Goal: Ask a question: Seek information or help from site administrators or community

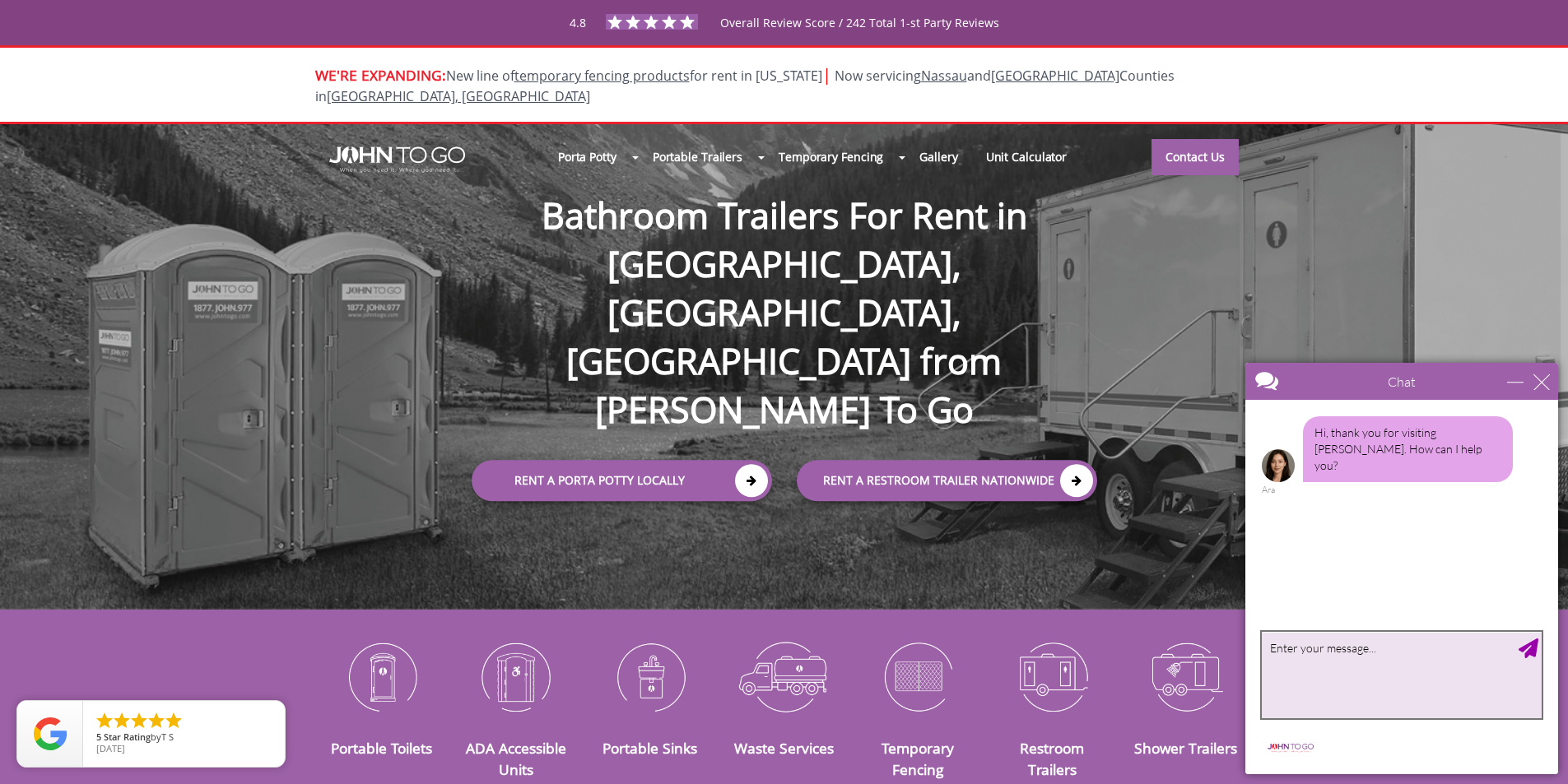
click at [1282, 651] on textarea "type your message" at bounding box center [1402, 674] width 280 height 86
type textarea "ך"
type textarea "looking to rent restroom trailer for about a month in [GEOGRAPHIC_DATA] [GEOGRA…"
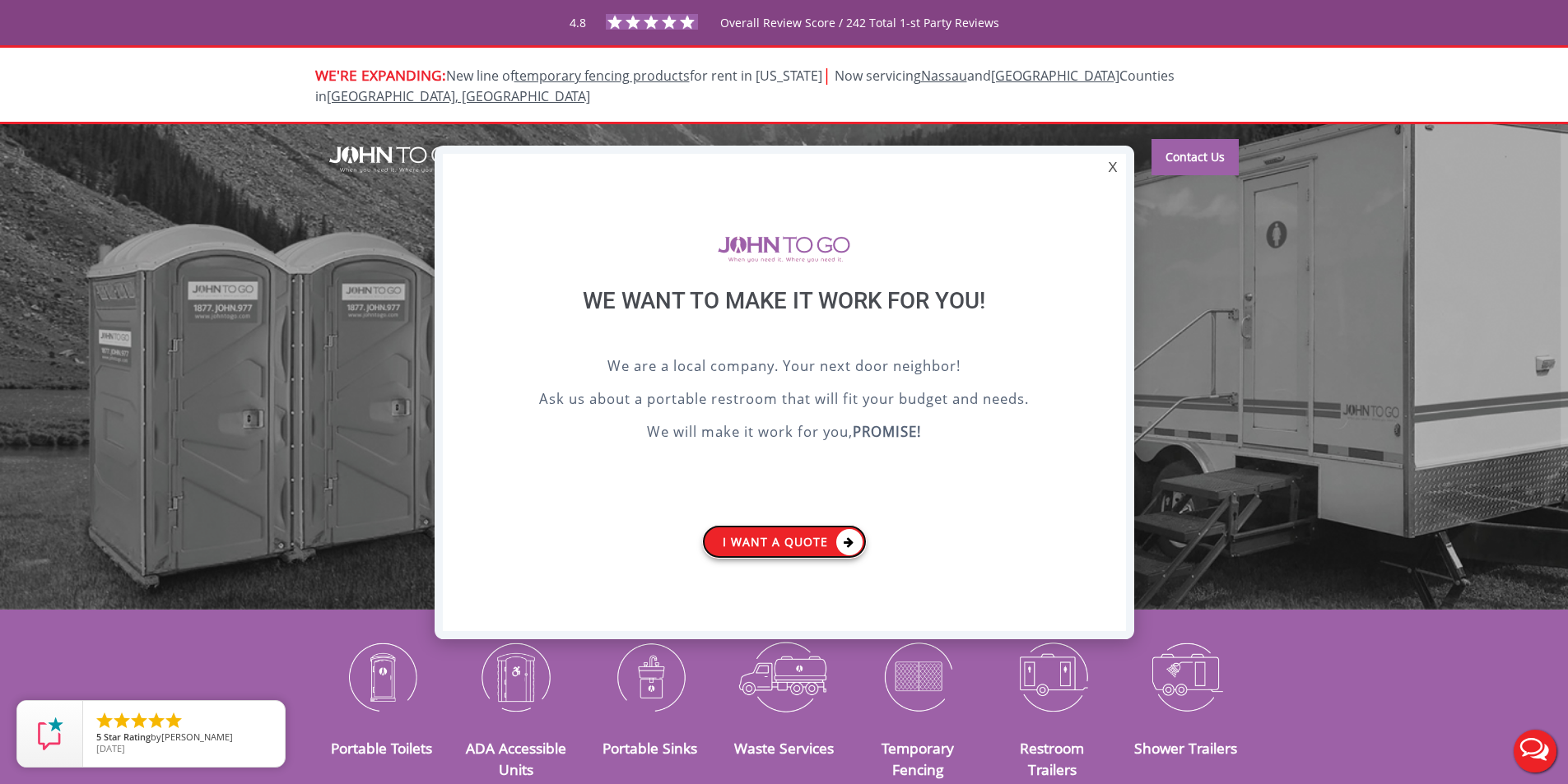
click at [796, 543] on link "I want a Quote" at bounding box center [784, 542] width 165 height 34
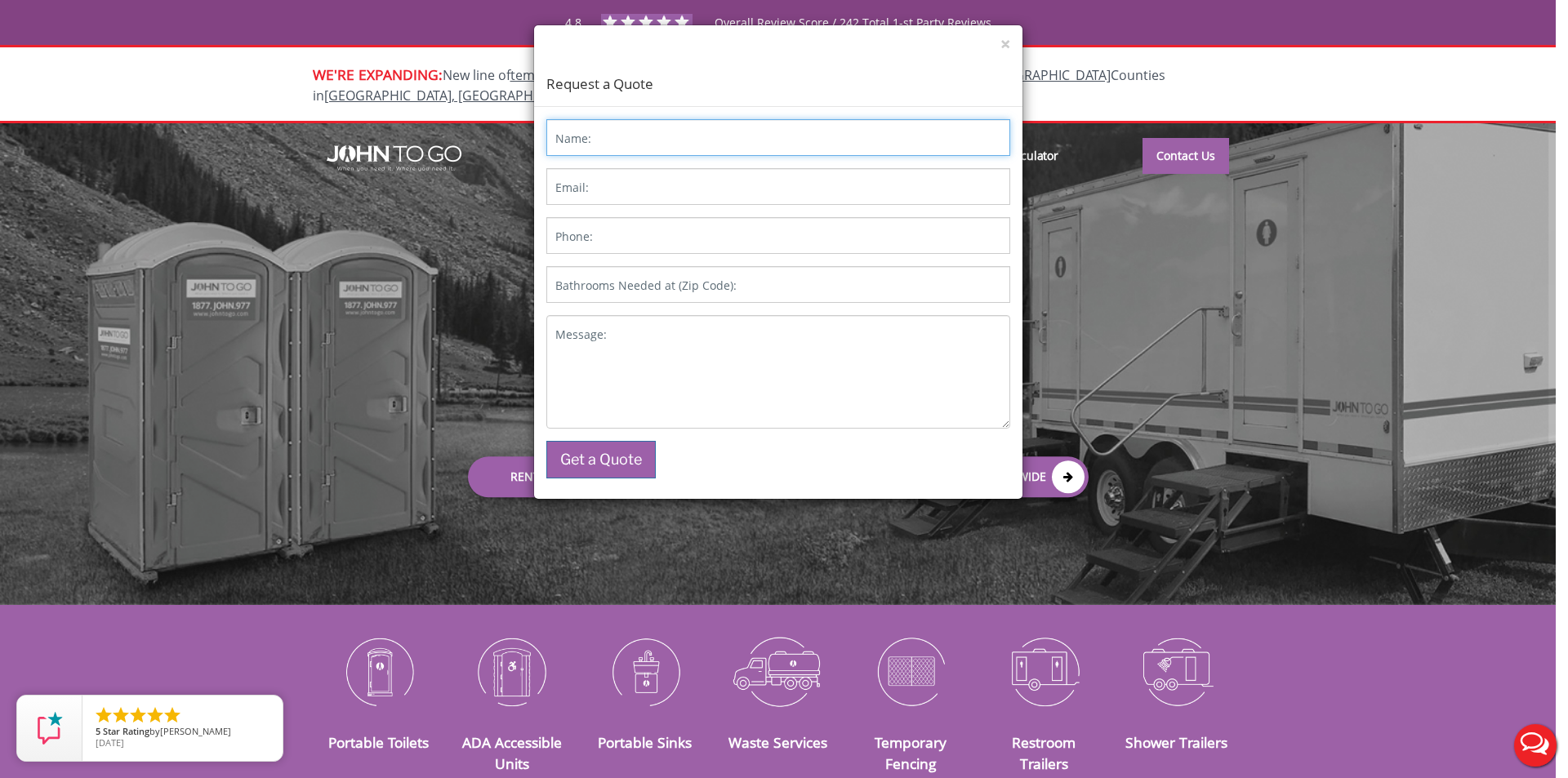
click at [624, 133] on input "Name:" at bounding box center [778, 137] width 464 height 36
type input "[PERSON_NAME]"
type input "[EMAIL_ADDRESS][DOMAIN_NAME]"
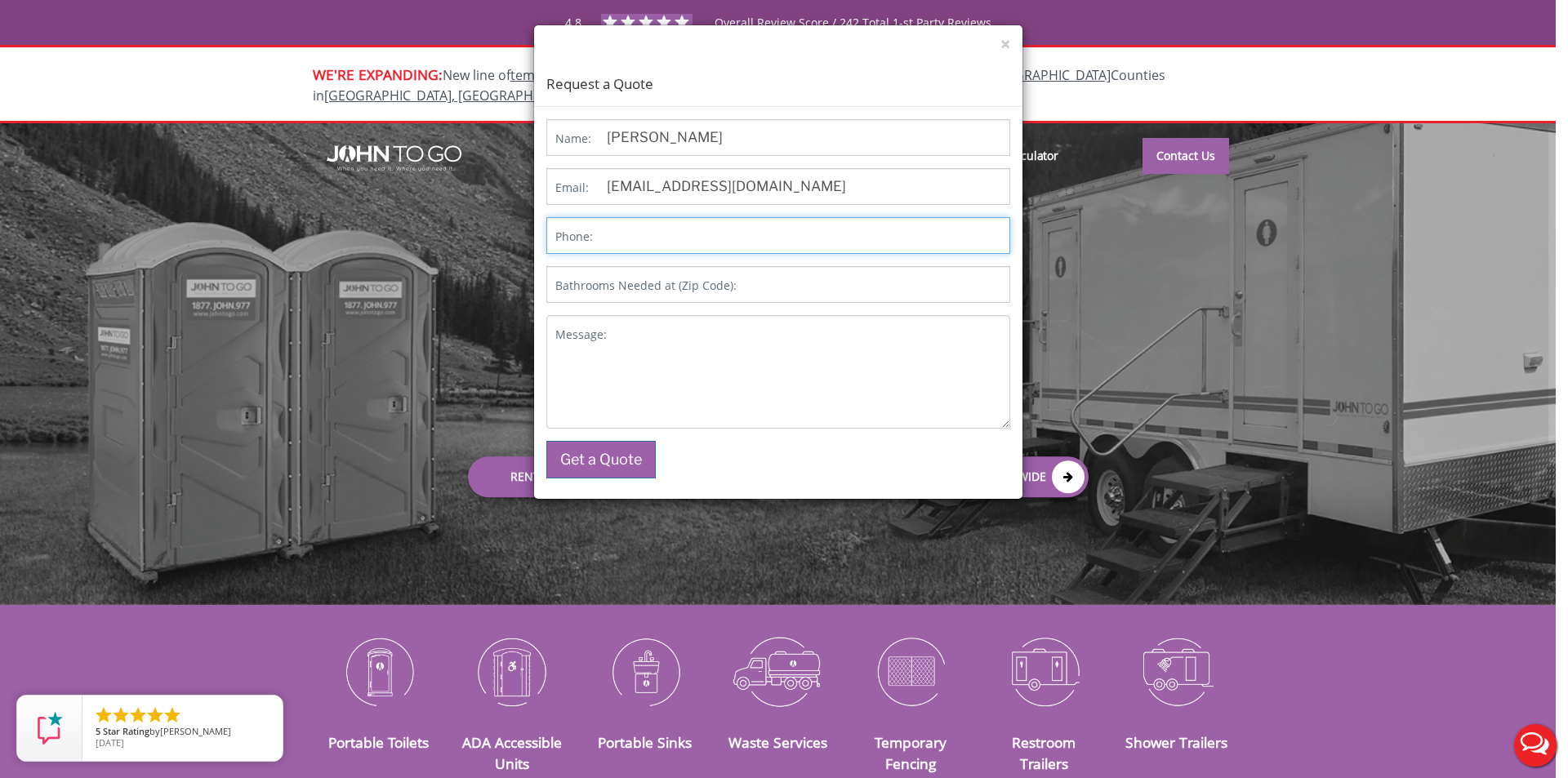
type input "9178604871"
type input "07849"
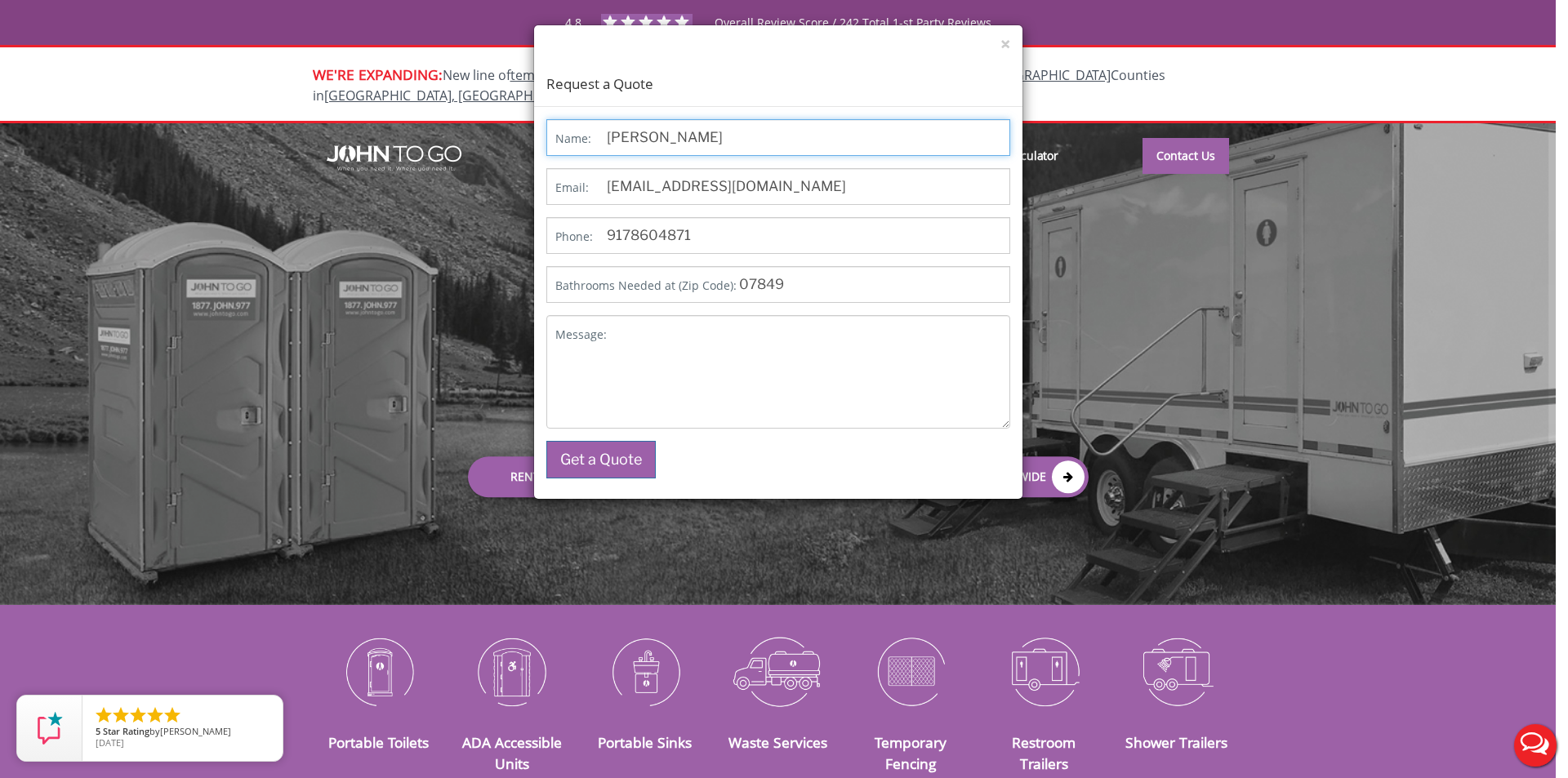
click at [665, 130] on input "[PERSON_NAME]" at bounding box center [778, 137] width 464 height 36
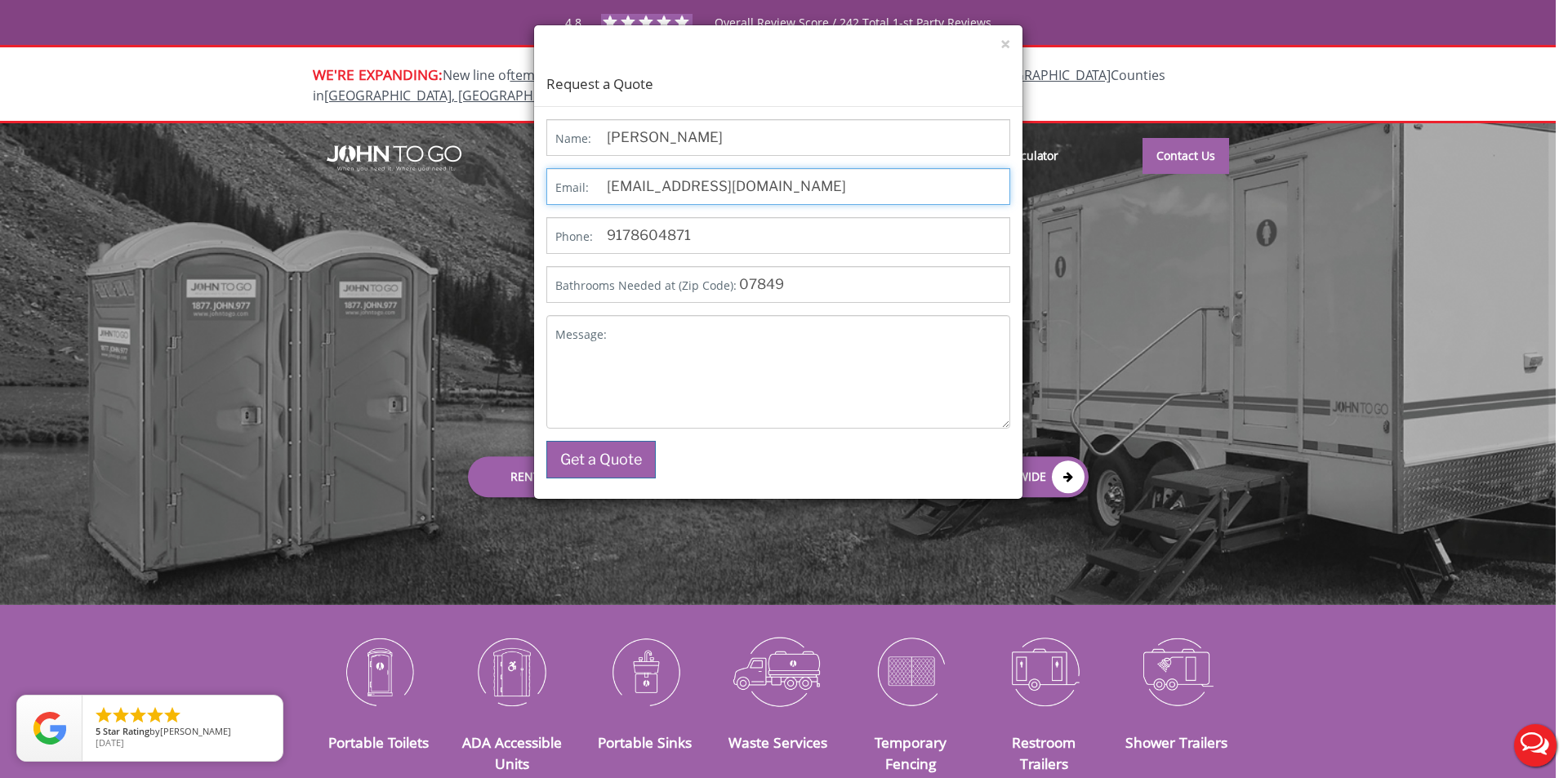
click at [688, 178] on input "[EMAIL_ADDRESS][DOMAIN_NAME]" at bounding box center [778, 186] width 464 height 36
type input "[EMAIL_ADDRESS][DOMAIN_NAME]"
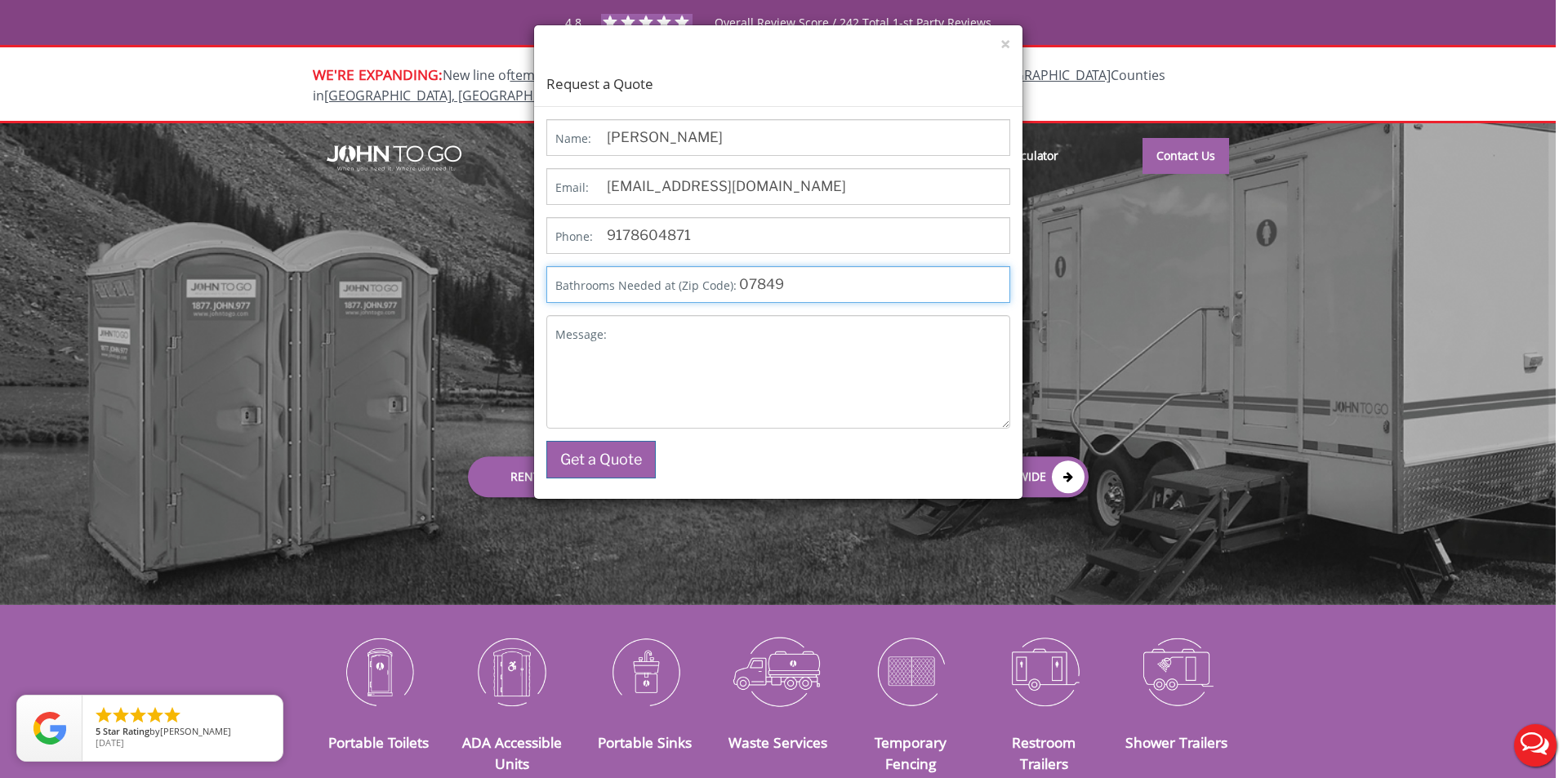
drag, startPoint x: 825, startPoint y: 282, endPoint x: 729, endPoint y: 281, distance: 96.0
click at [729, 281] on p "Bathrooms Needed at (Zip Code): 07849" at bounding box center [778, 284] width 464 height 36
type input "07410"
click at [560, 343] on p "Message:" at bounding box center [778, 372] width 464 height 113
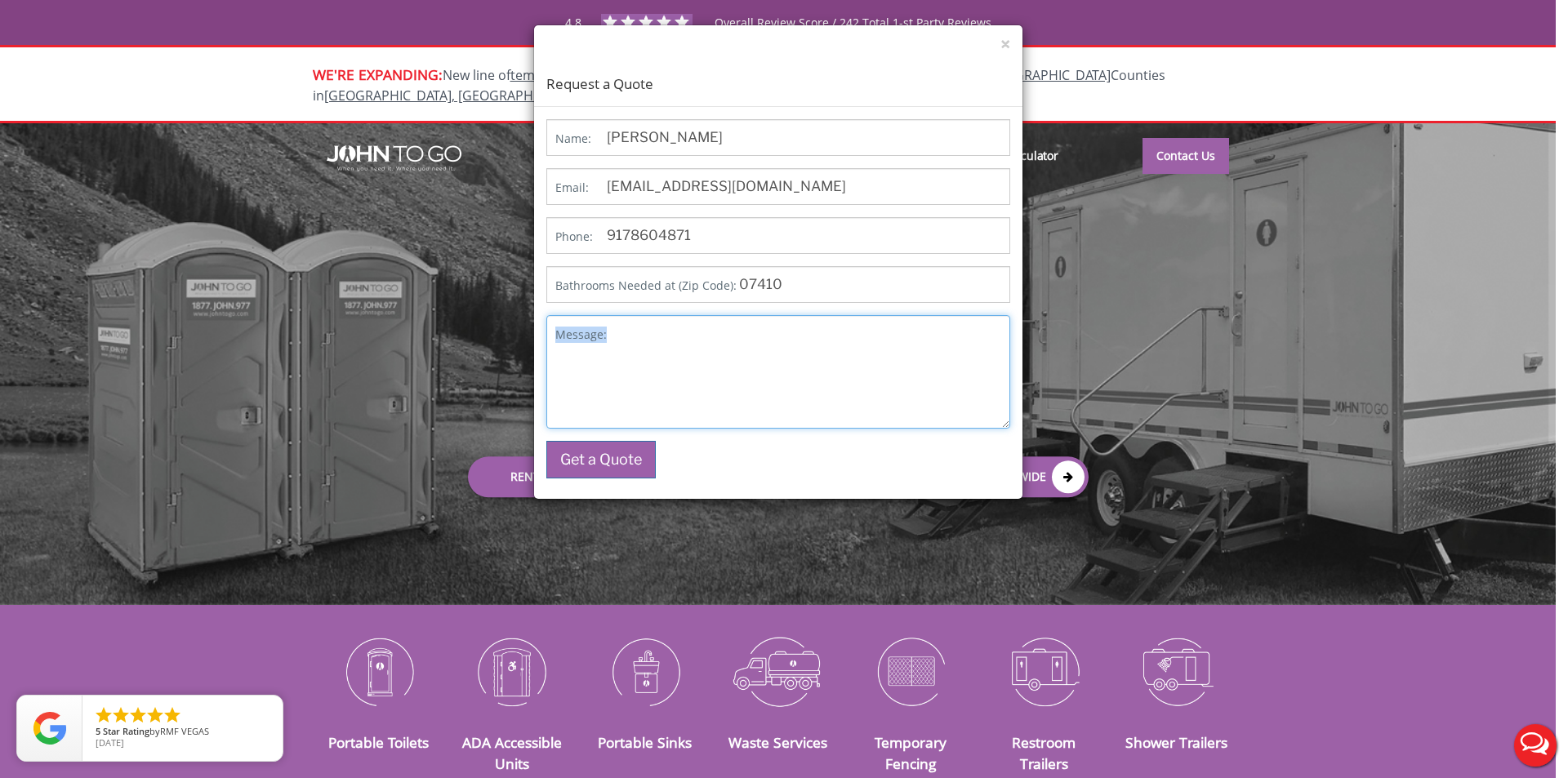
click at [663, 329] on textarea "Message:" at bounding box center [778, 372] width 464 height 113
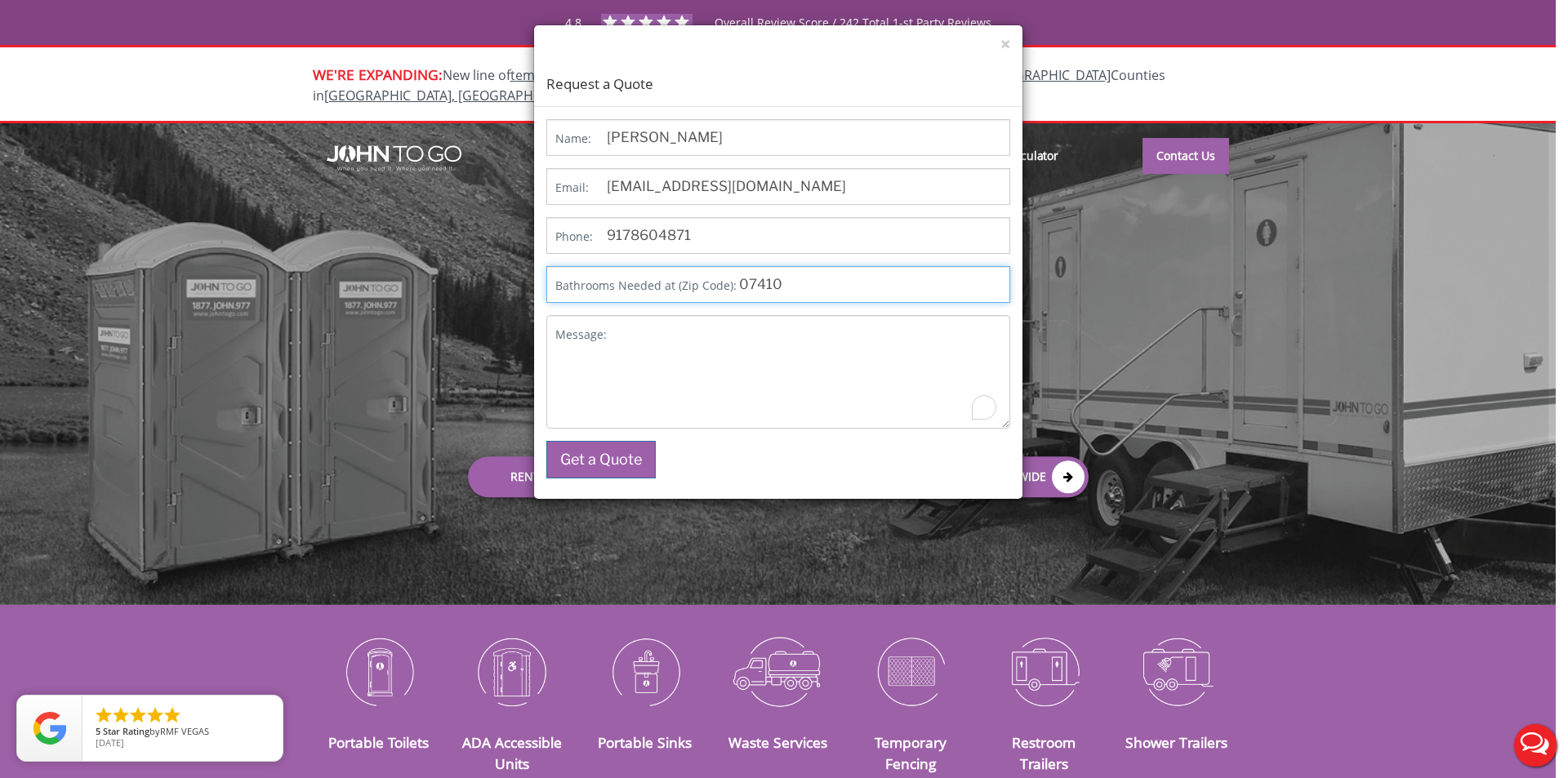
click at [838, 285] on input "07410" at bounding box center [778, 284] width 464 height 36
click at [805, 280] on input "07410" at bounding box center [778, 284] width 464 height 36
click at [666, 330] on textarea "Message:" at bounding box center [778, 372] width 464 height 113
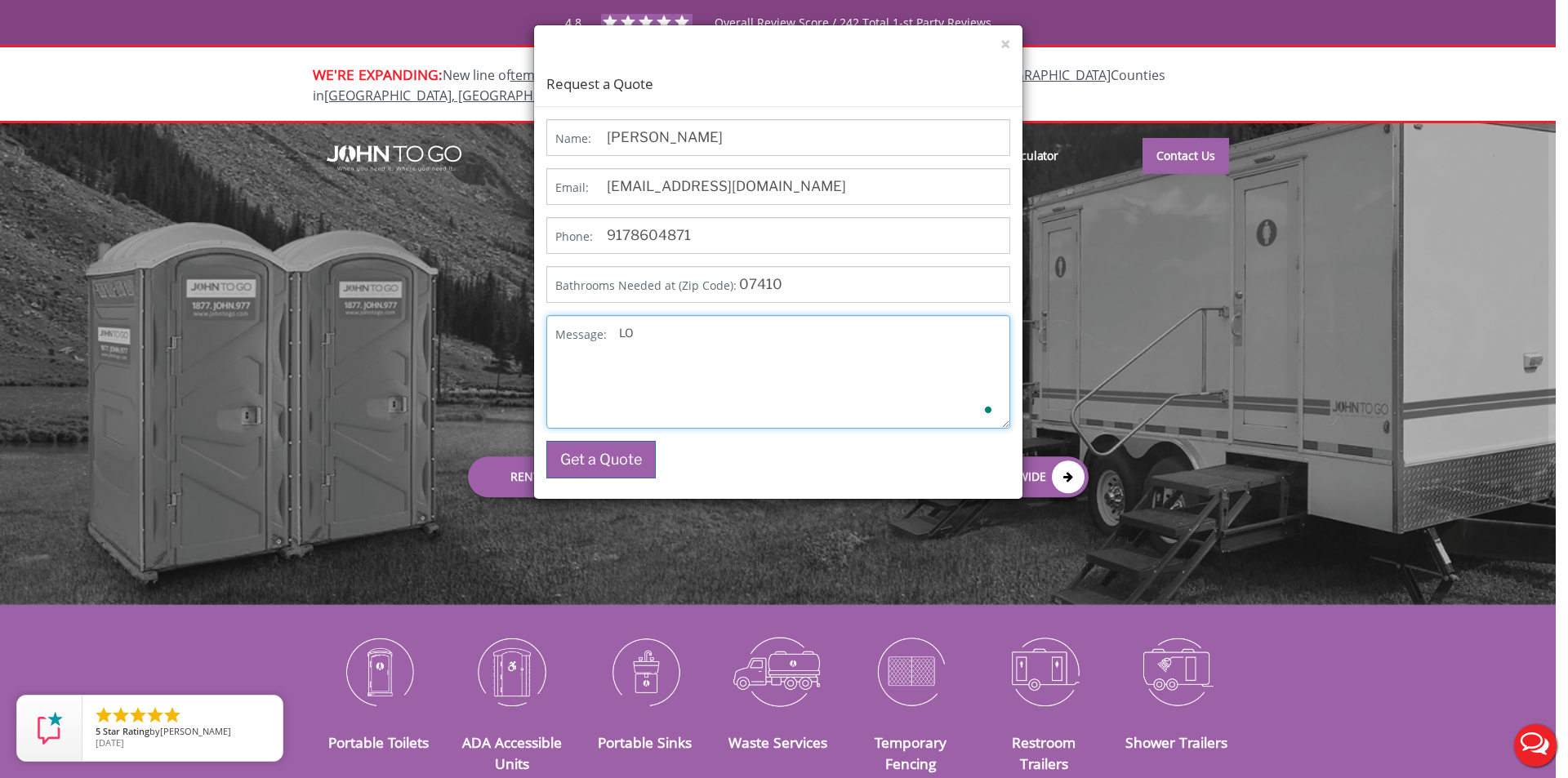
type textarea "L"
type textarea "Looking to rent a restroom trailer for about a month"
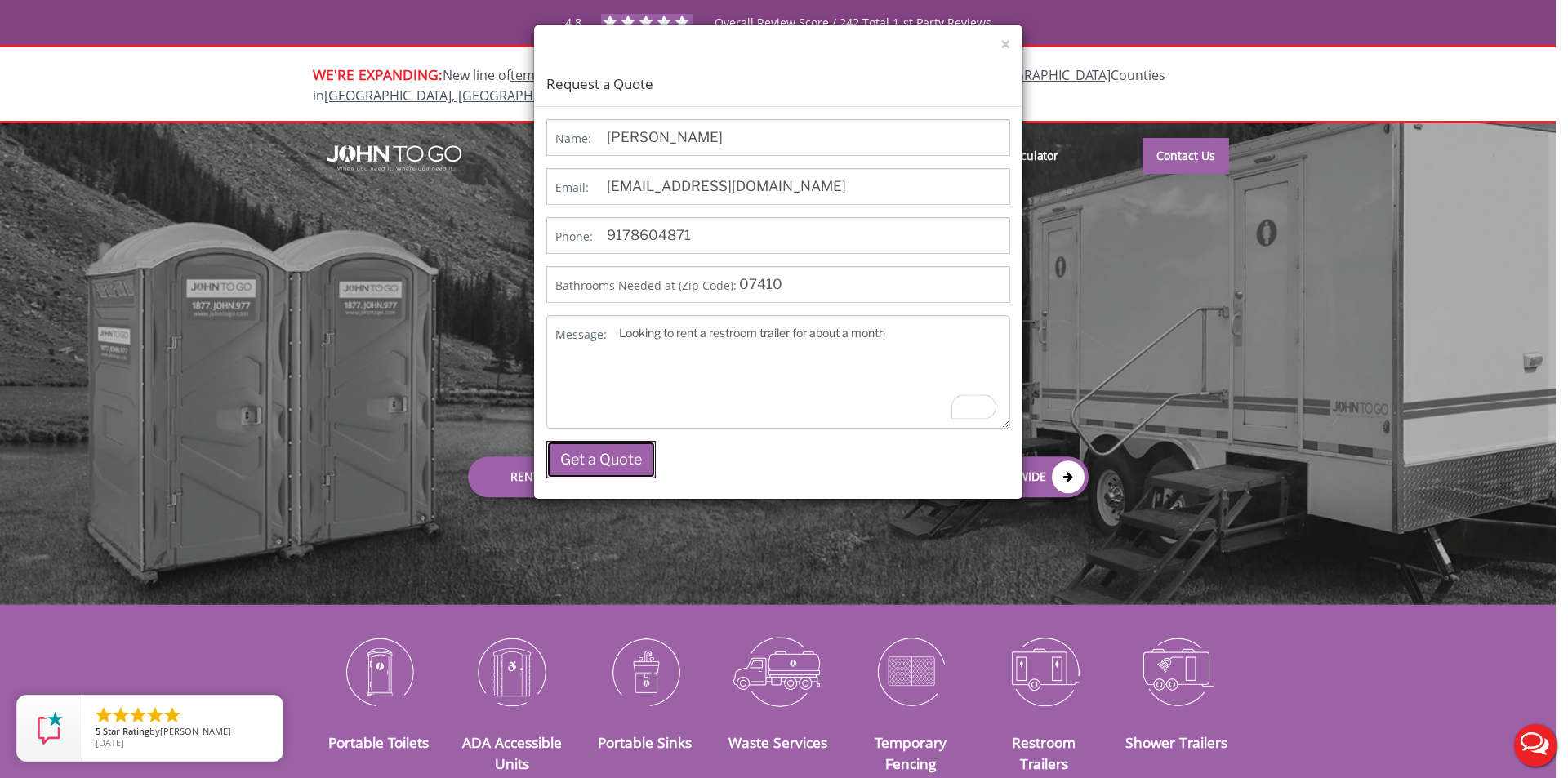
click at [602, 466] on button "Get a Quote" at bounding box center [601, 460] width 109 height 37
